Goal: Task Accomplishment & Management: Complete application form

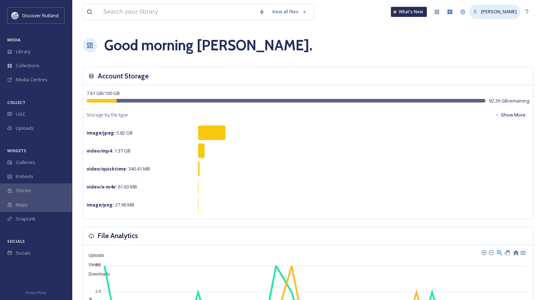
click at [493, 10] on span "[PERSON_NAME]" at bounding box center [499, 11] width 36 height 6
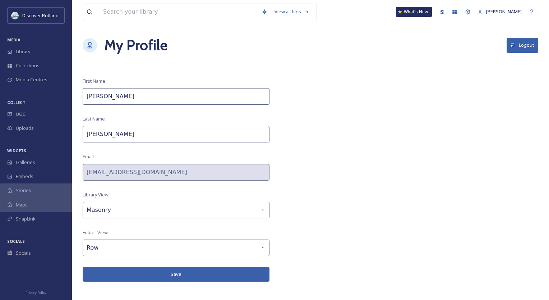
click at [514, 43] on icon at bounding box center [513, 45] width 4 height 4
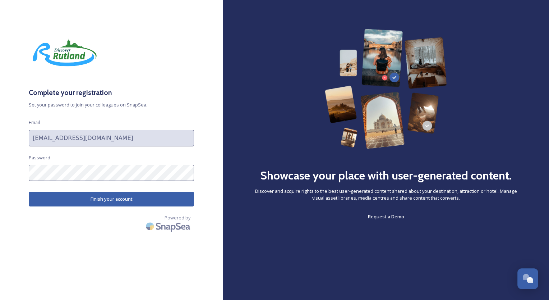
click at [181, 200] on button "Finish your account" at bounding box center [111, 199] width 165 height 15
